Goal: Browse casually

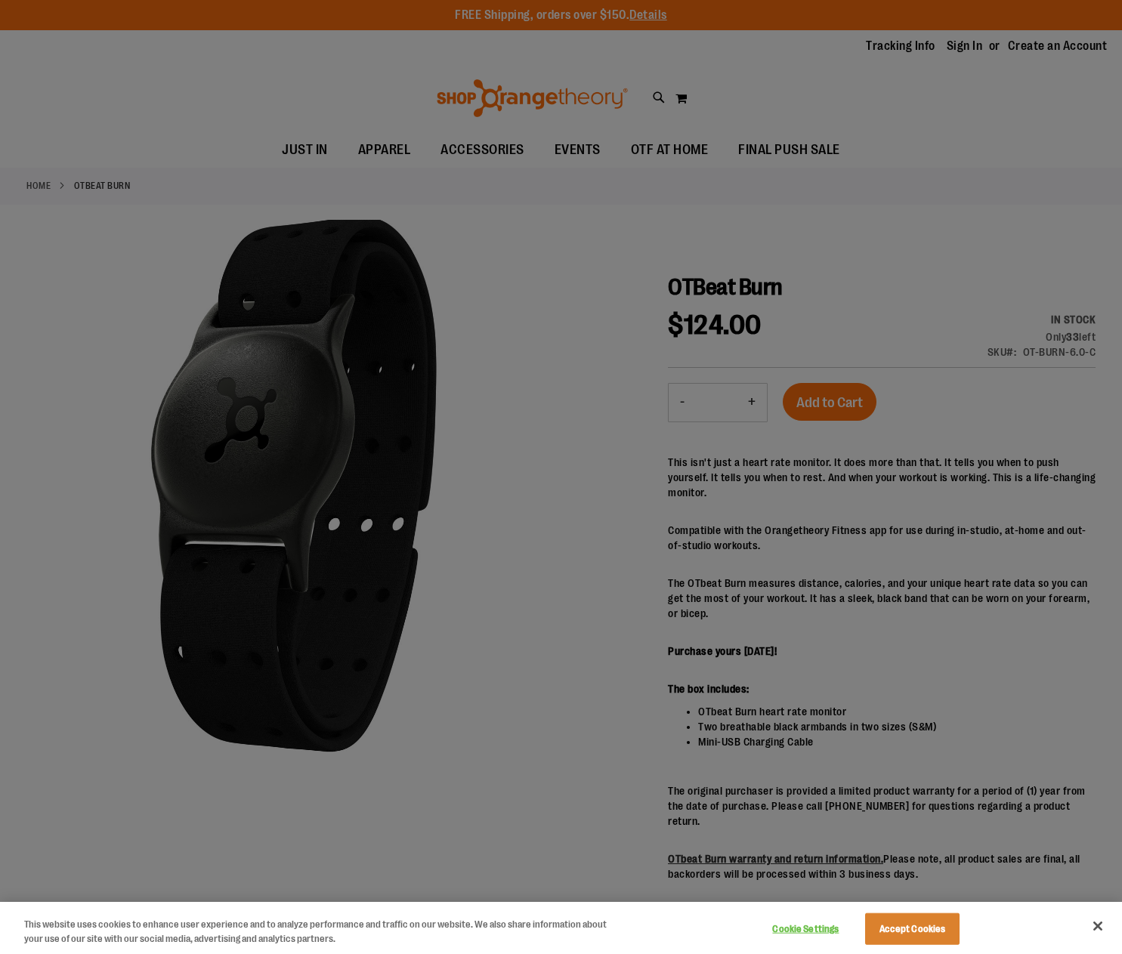
click at [760, 558] on div at bounding box center [561, 477] width 1122 height 954
click at [1091, 927] on button "Close" at bounding box center [1097, 926] width 33 height 33
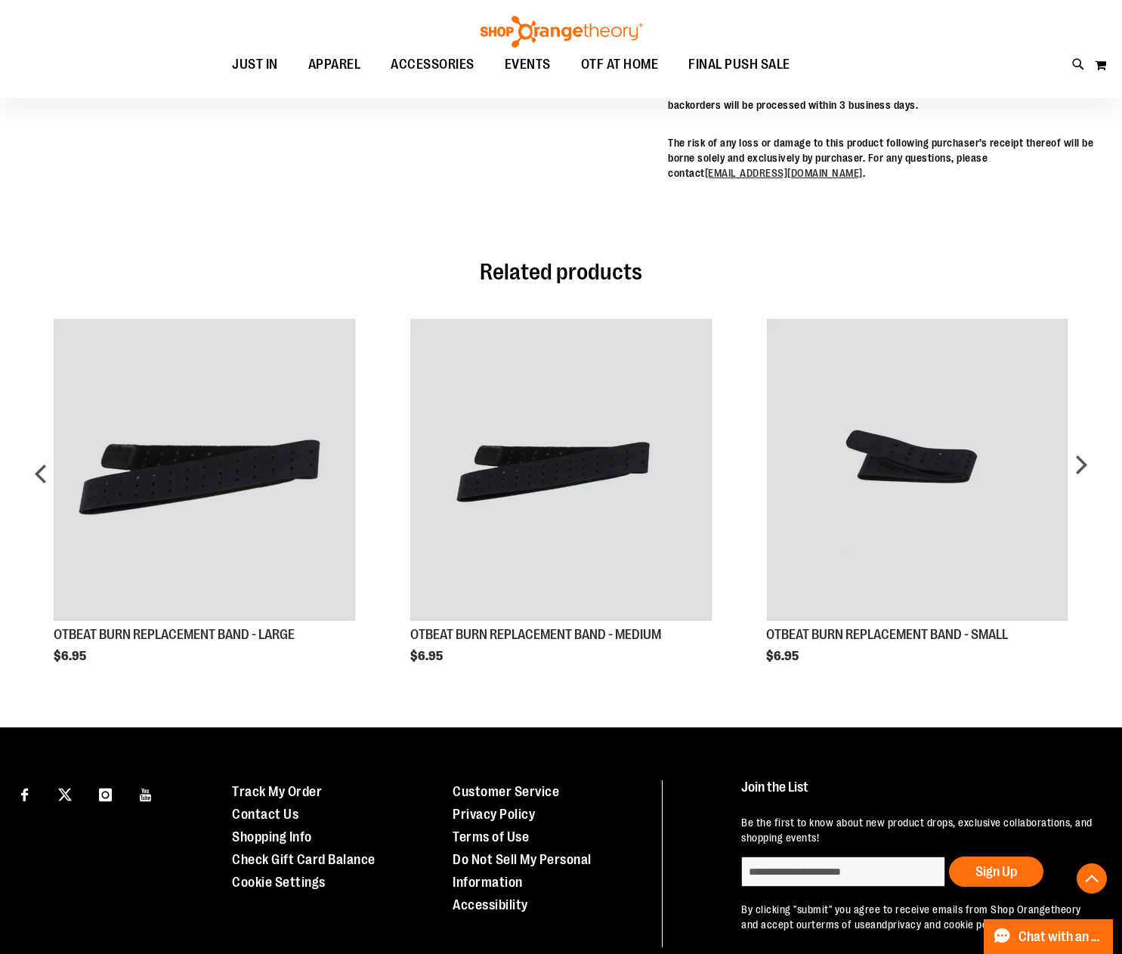
scroll to position [756, 0]
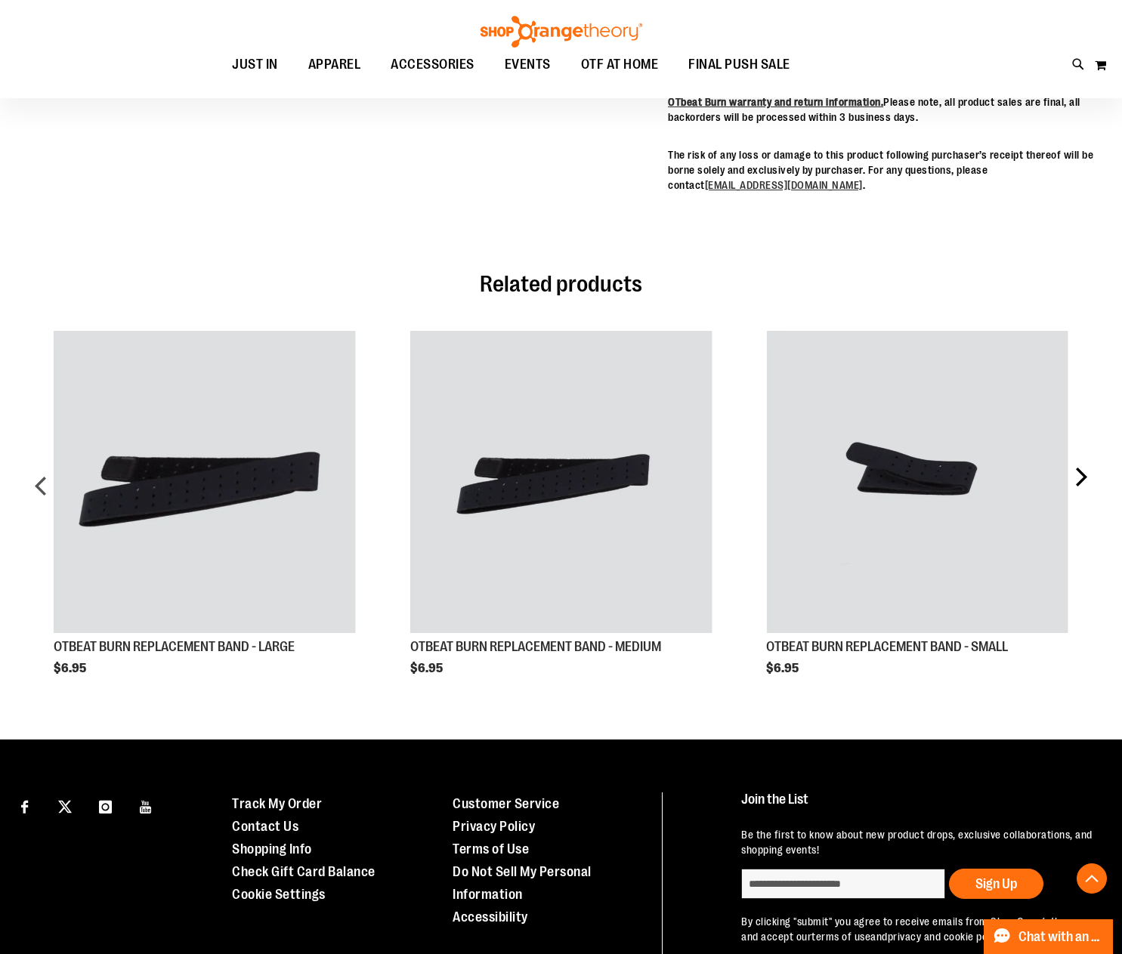
click at [1085, 463] on div "next" at bounding box center [1081, 491] width 30 height 367
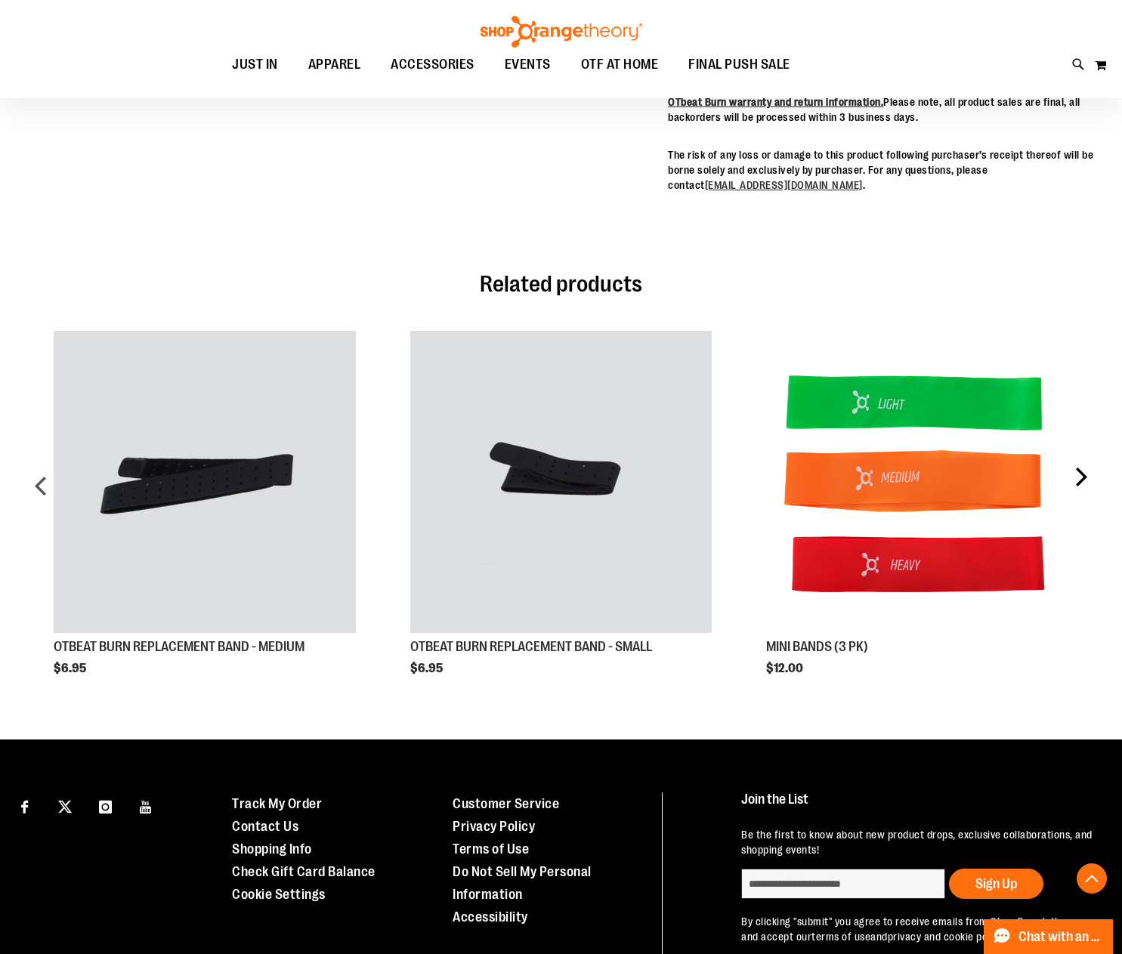
click at [1085, 463] on div "next" at bounding box center [1081, 491] width 30 height 367
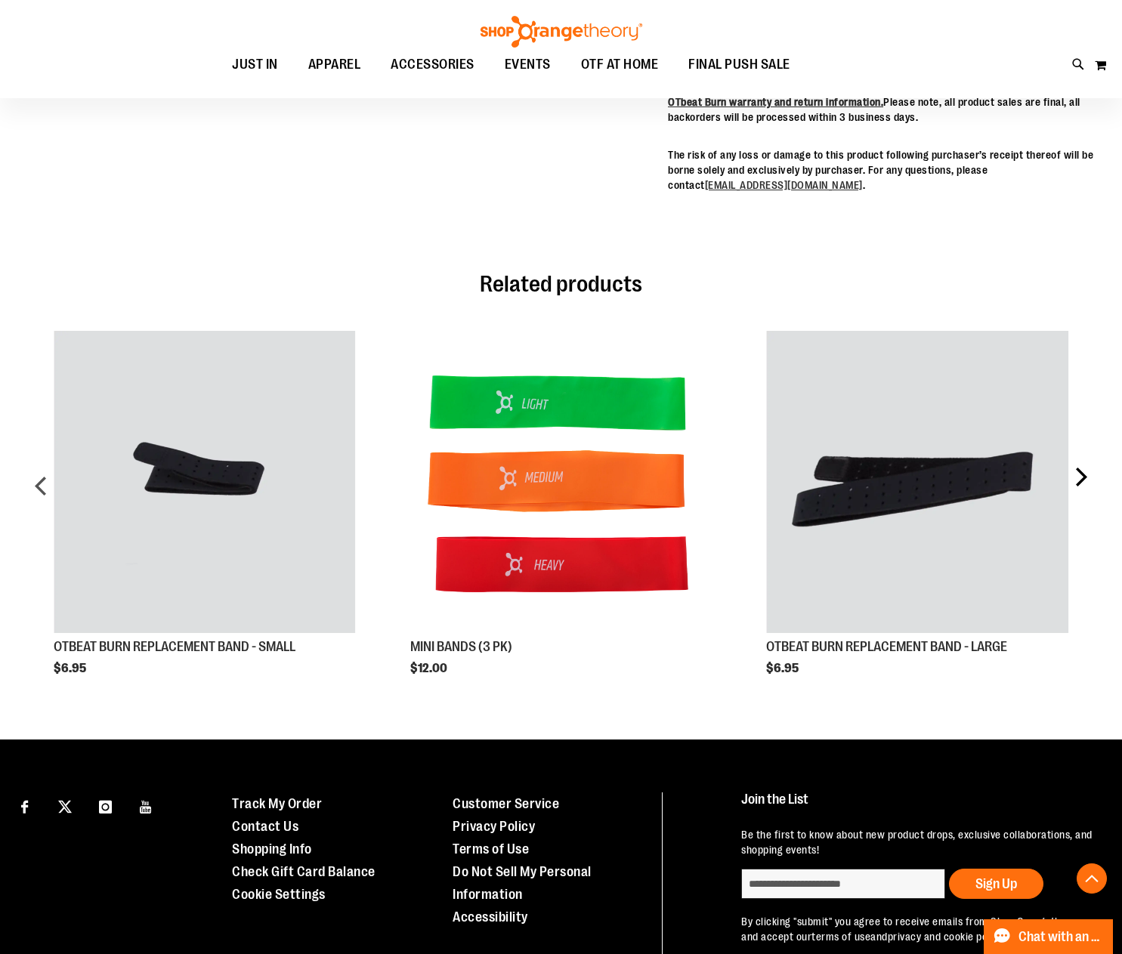
click at [1085, 463] on div "next" at bounding box center [1081, 491] width 30 height 367
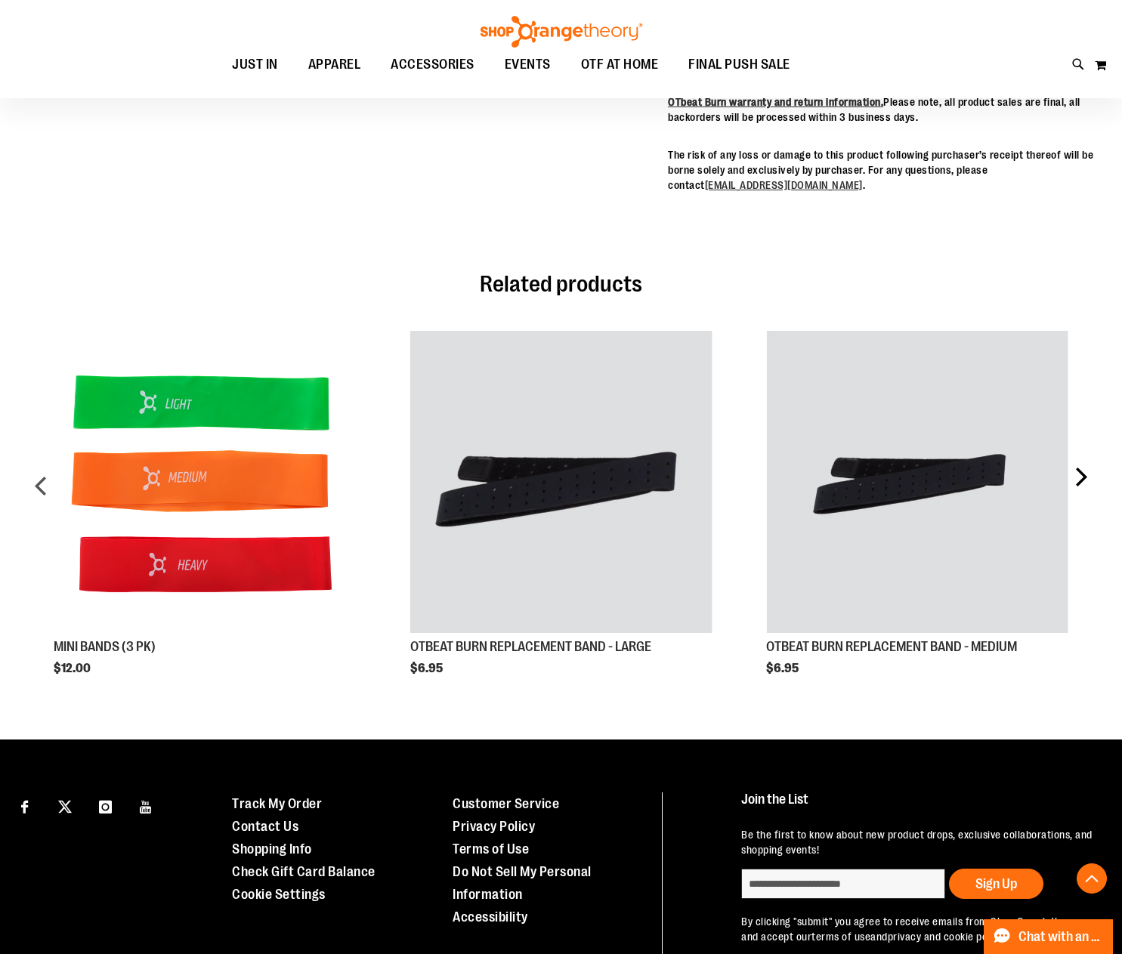
click at [1085, 463] on div "next" at bounding box center [1081, 491] width 30 height 367
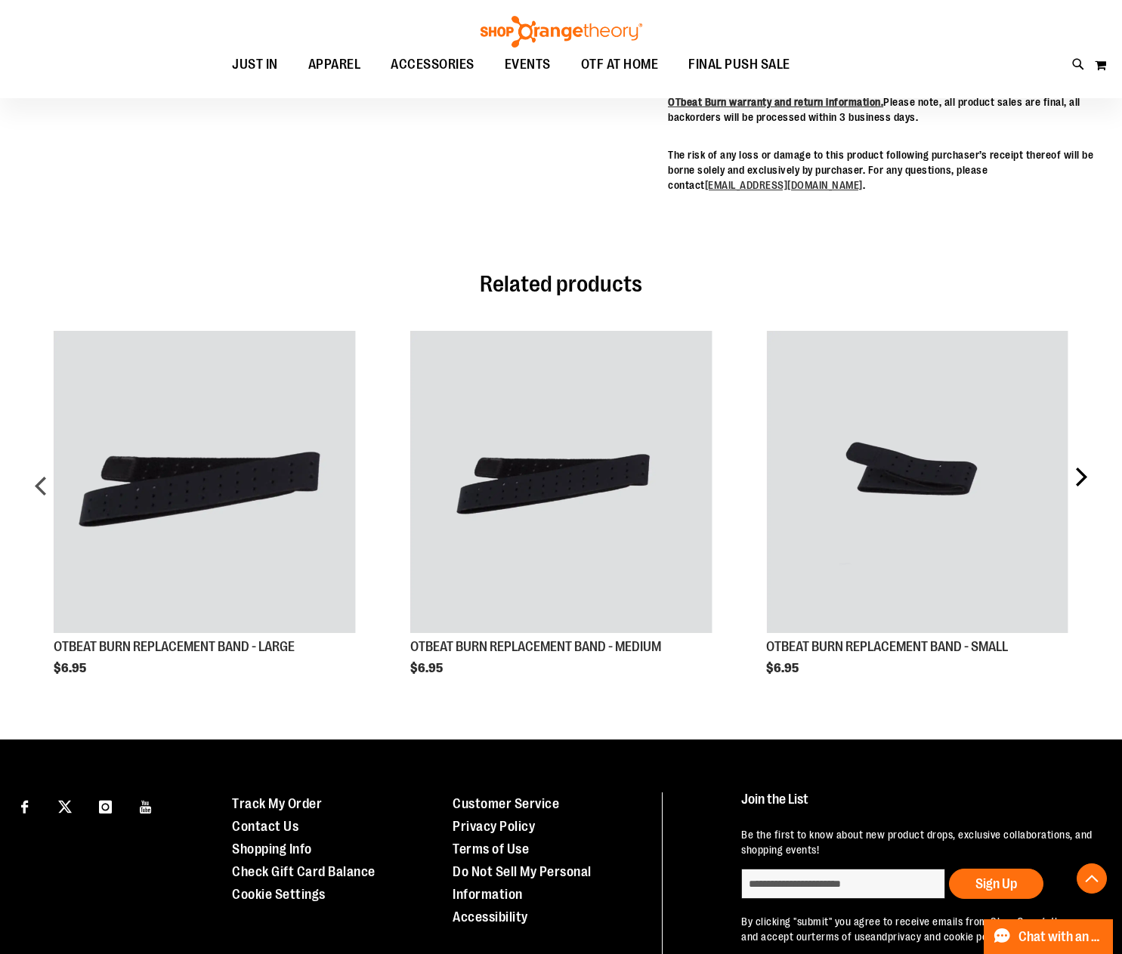
click at [1085, 463] on div "next" at bounding box center [1081, 491] width 30 height 367
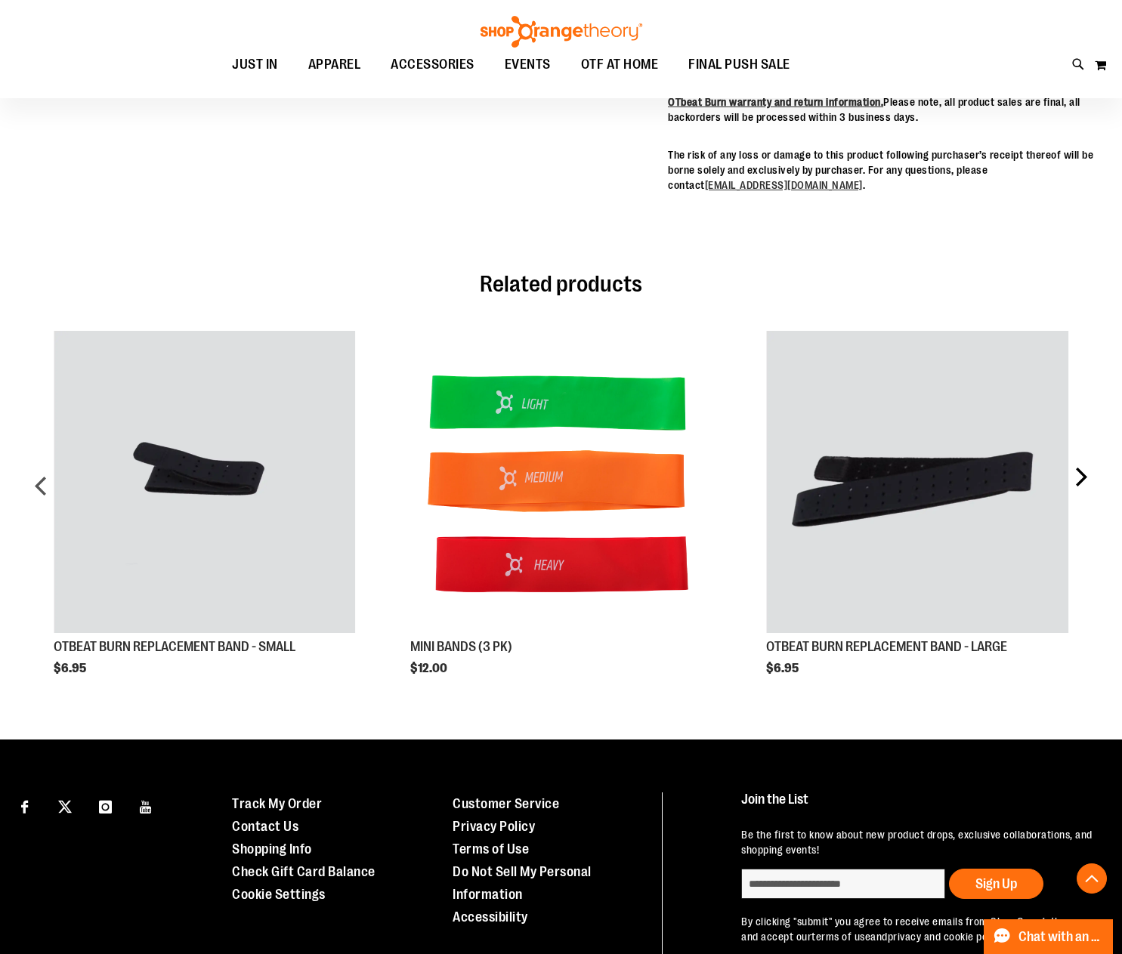
click at [1085, 463] on div "next" at bounding box center [1081, 491] width 30 height 367
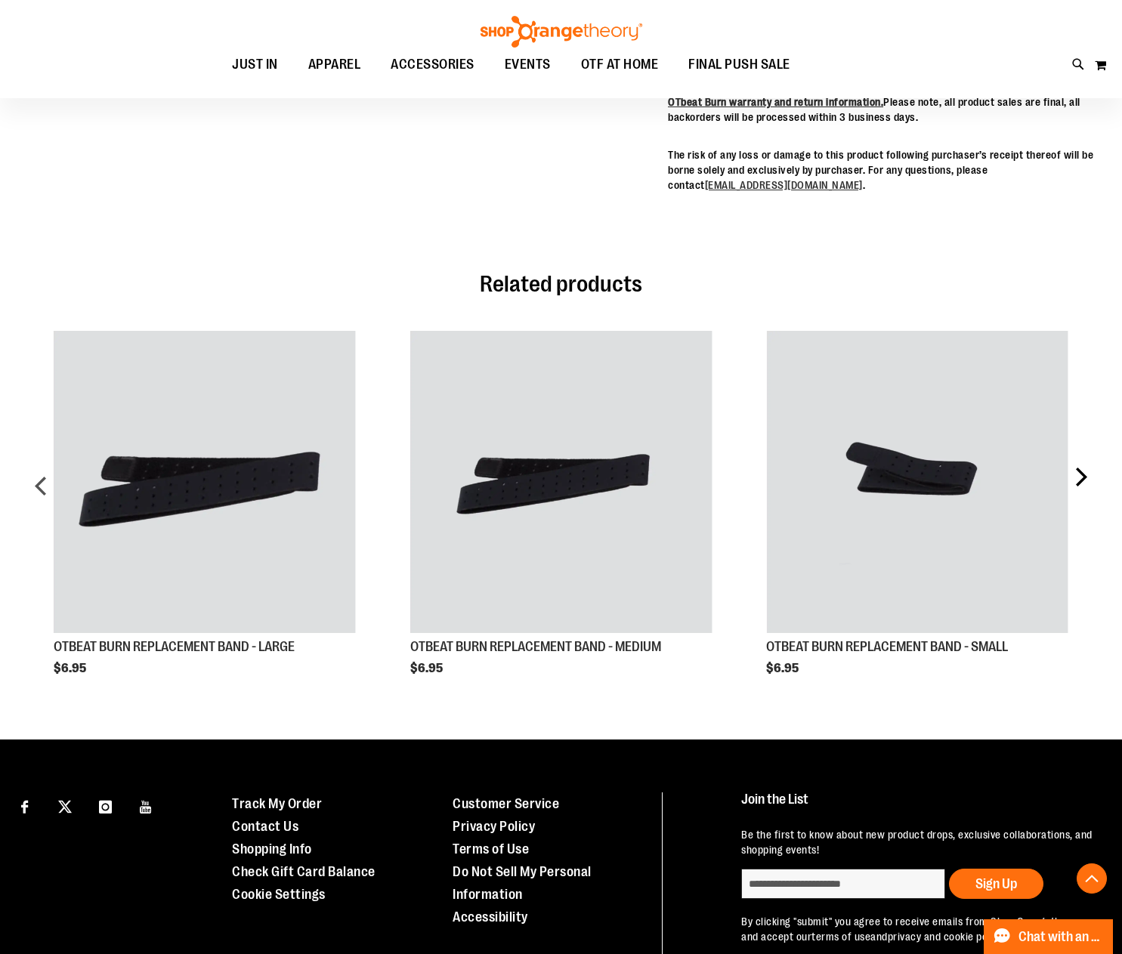
click at [1085, 463] on div "next" at bounding box center [1081, 491] width 30 height 367
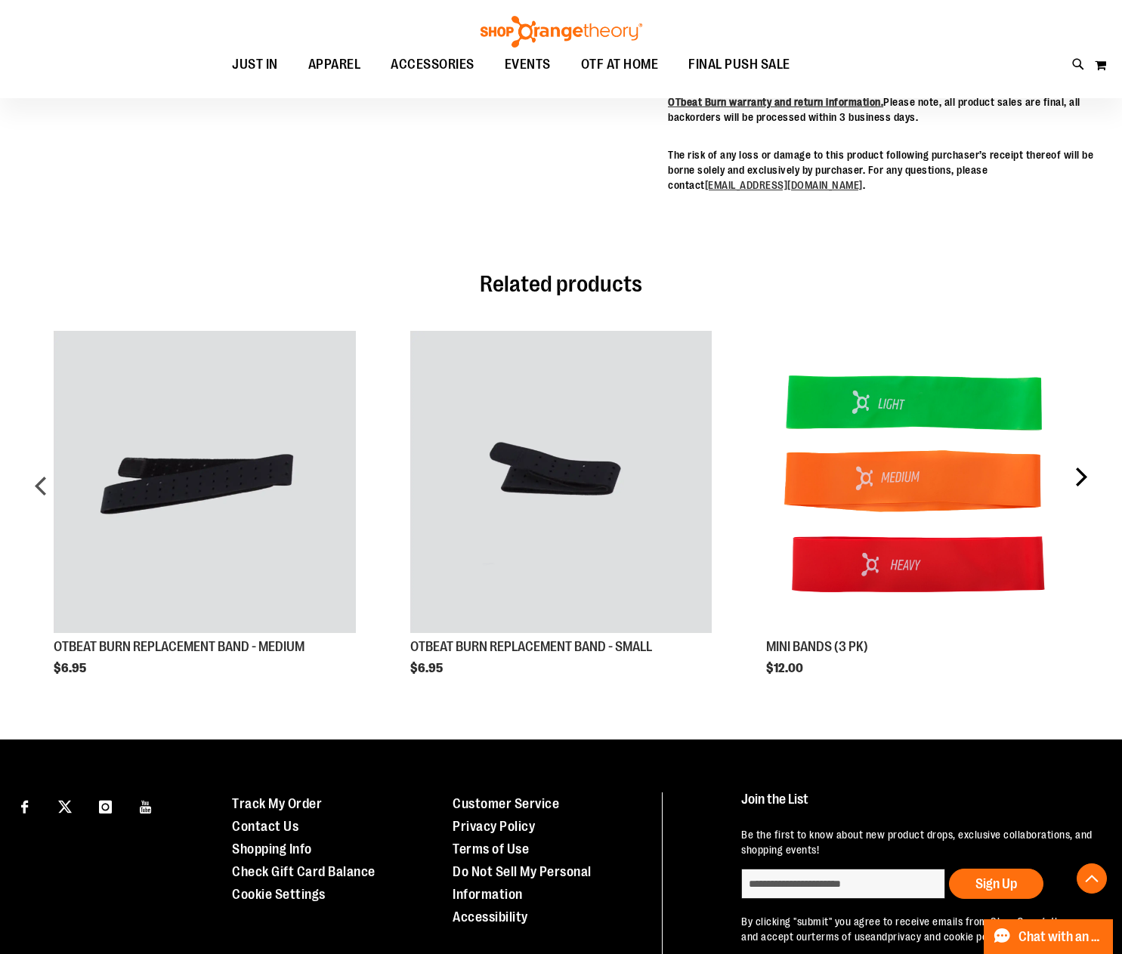
click at [1084, 462] on div "next" at bounding box center [1081, 491] width 30 height 367
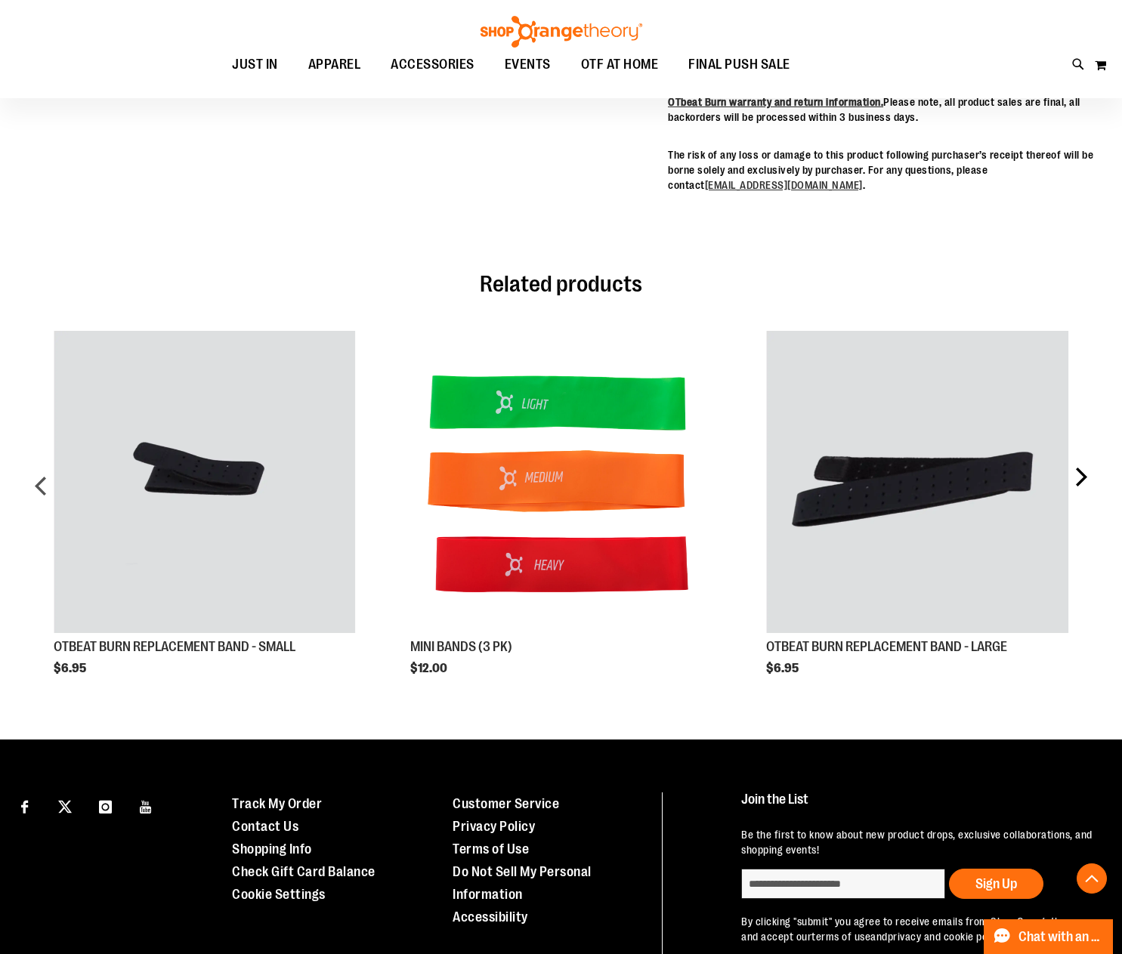
click at [1084, 460] on div "next" at bounding box center [1081, 491] width 30 height 367
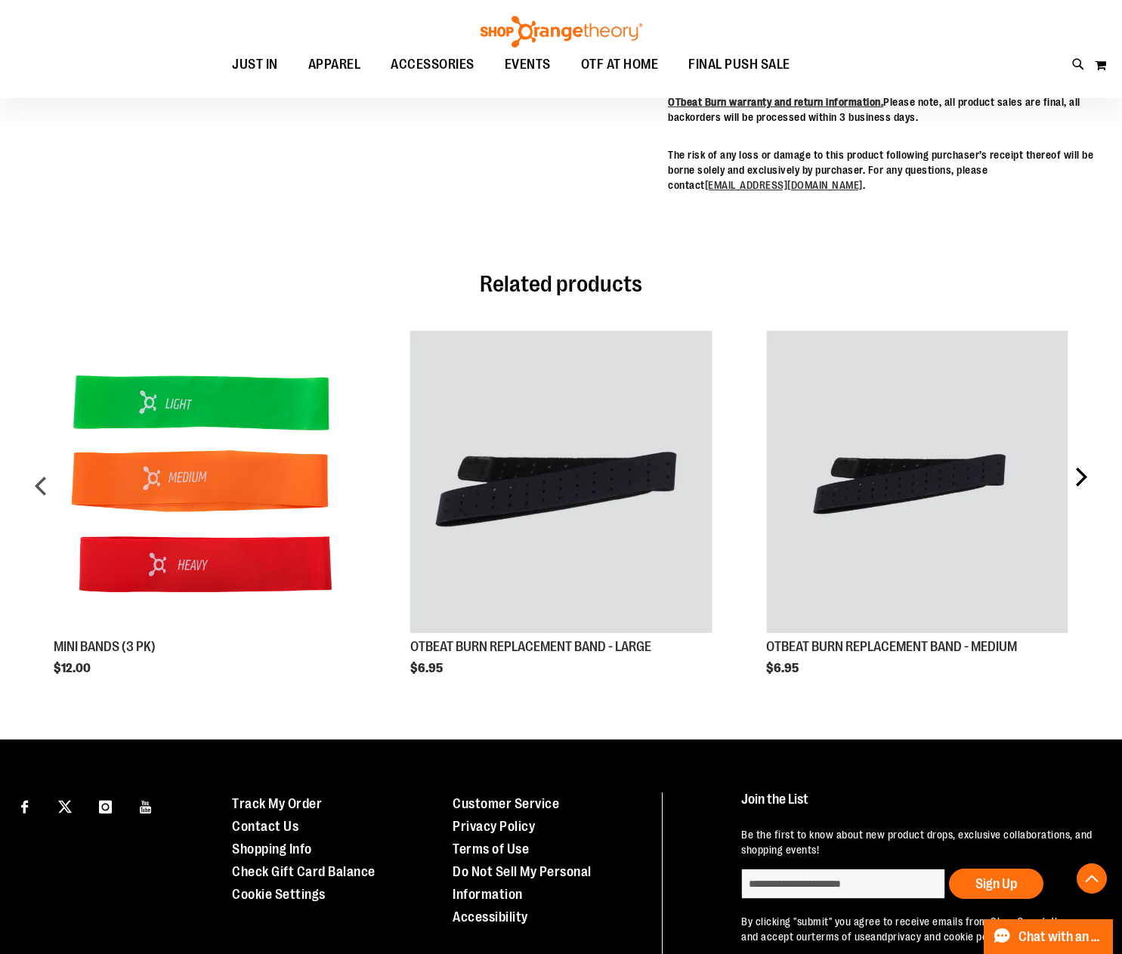
click at [1083, 460] on div "next" at bounding box center [1081, 491] width 30 height 367
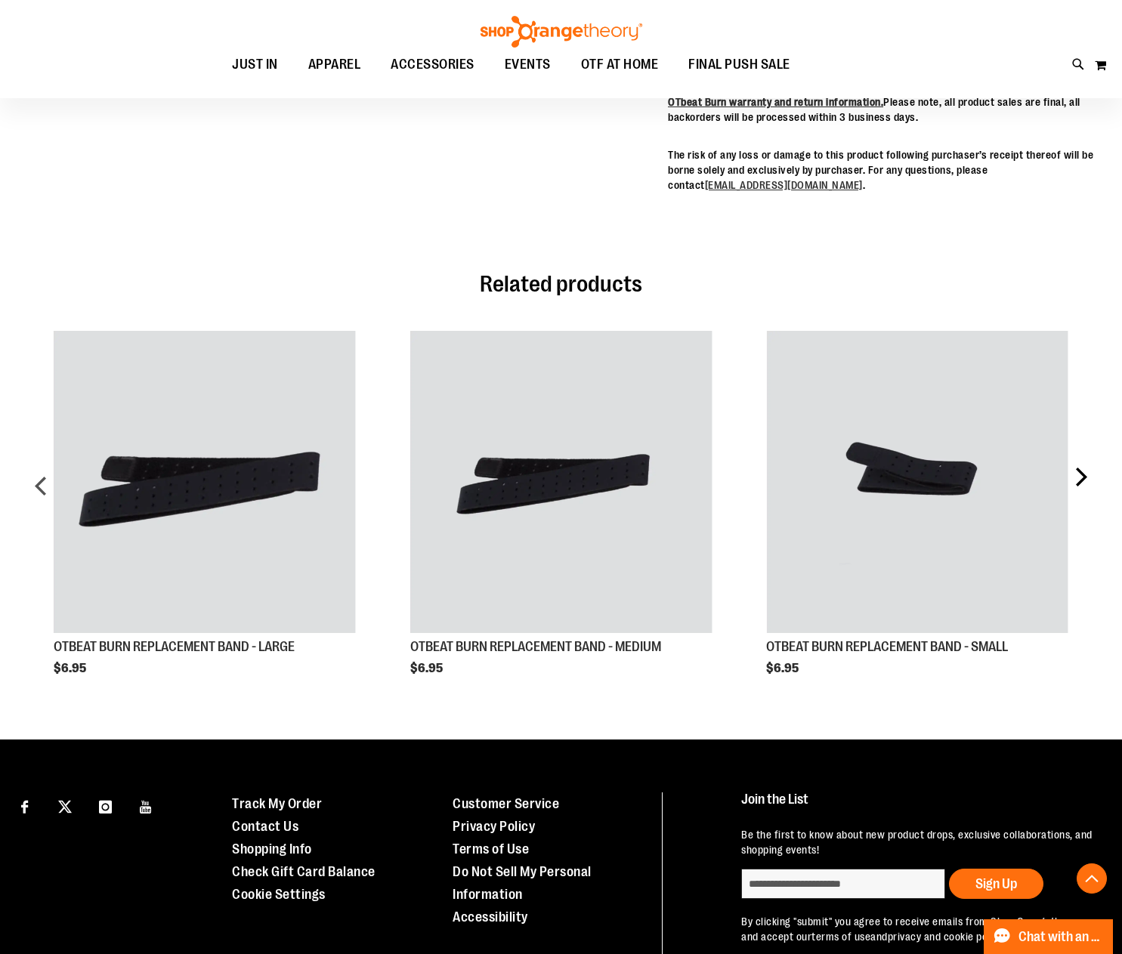
click at [1083, 460] on div "next" at bounding box center [1081, 491] width 30 height 367
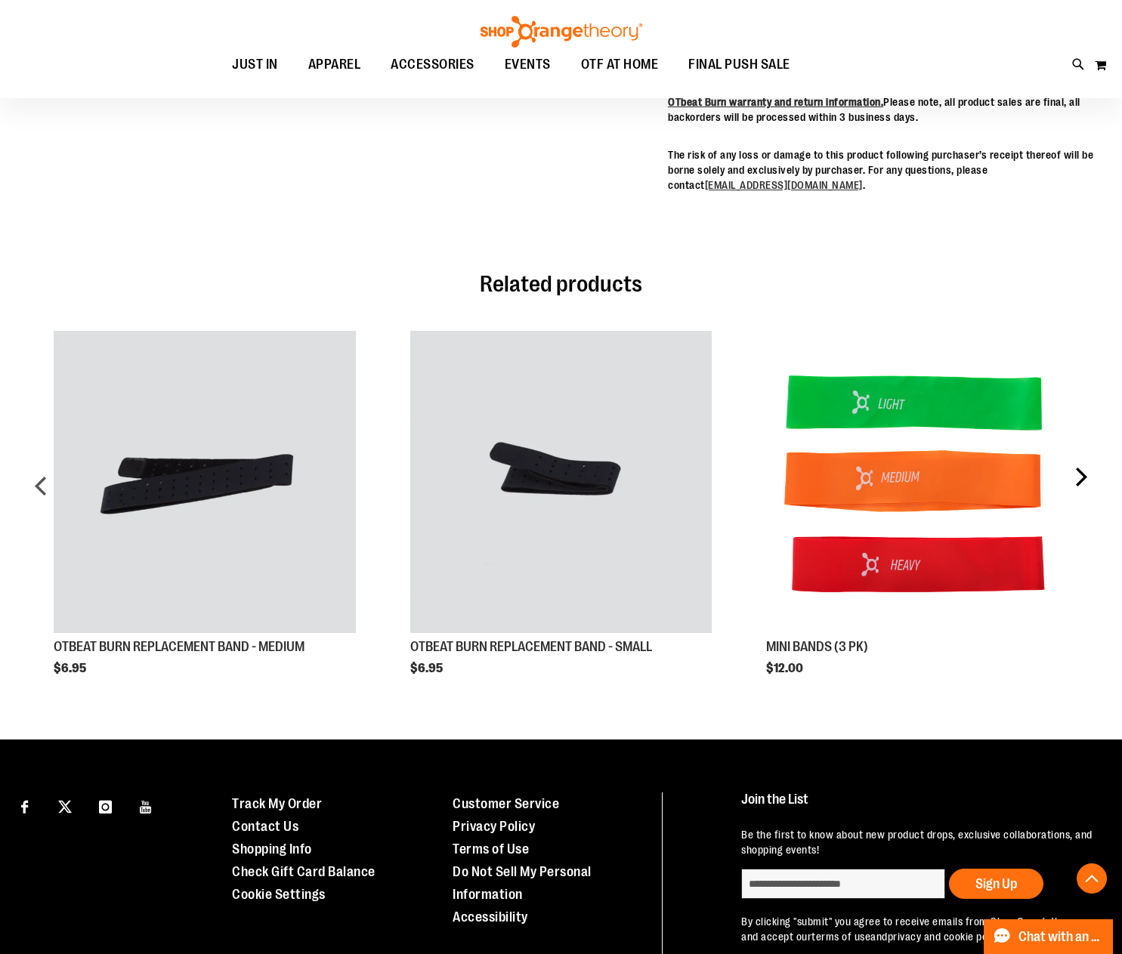
click at [1083, 460] on div "next" at bounding box center [1081, 491] width 30 height 367
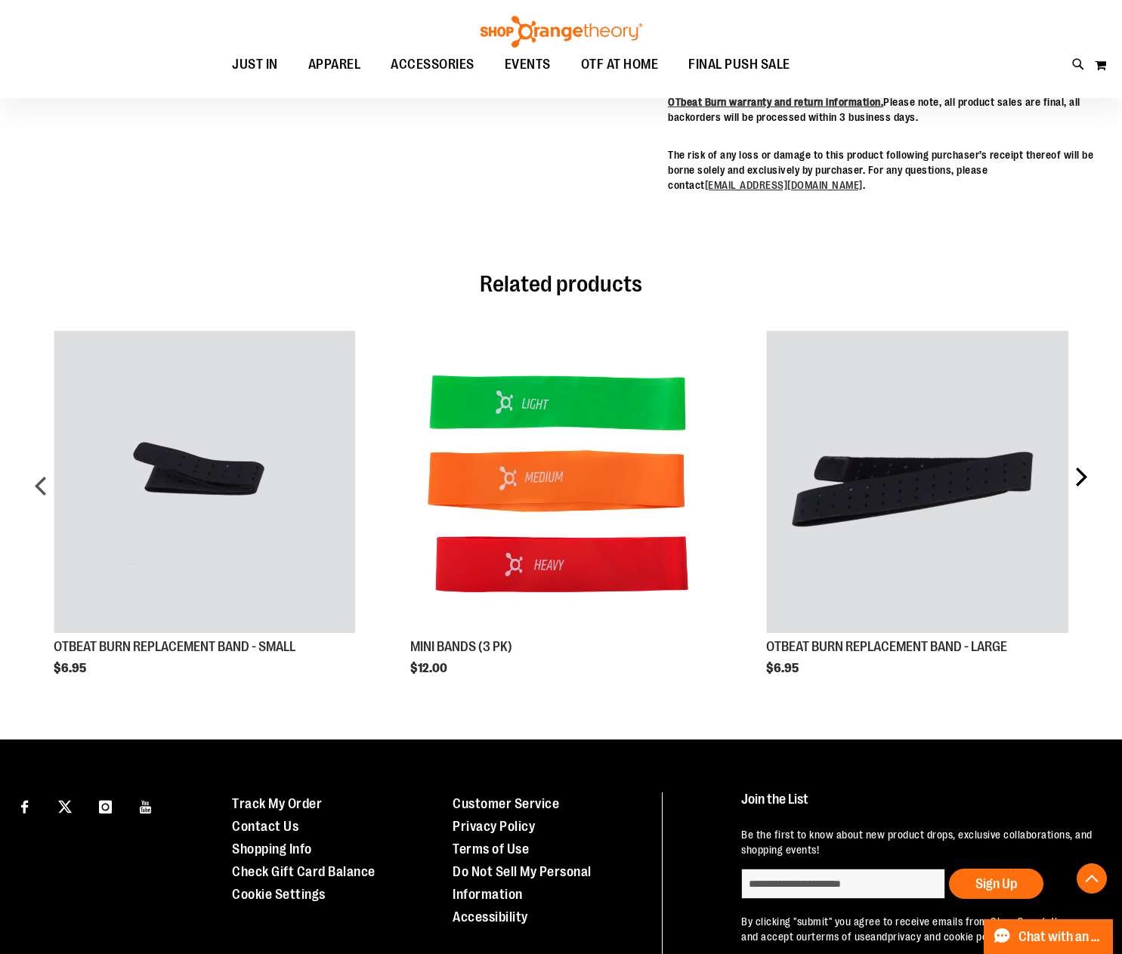
click at [1083, 459] on div "next" at bounding box center [1081, 491] width 30 height 367
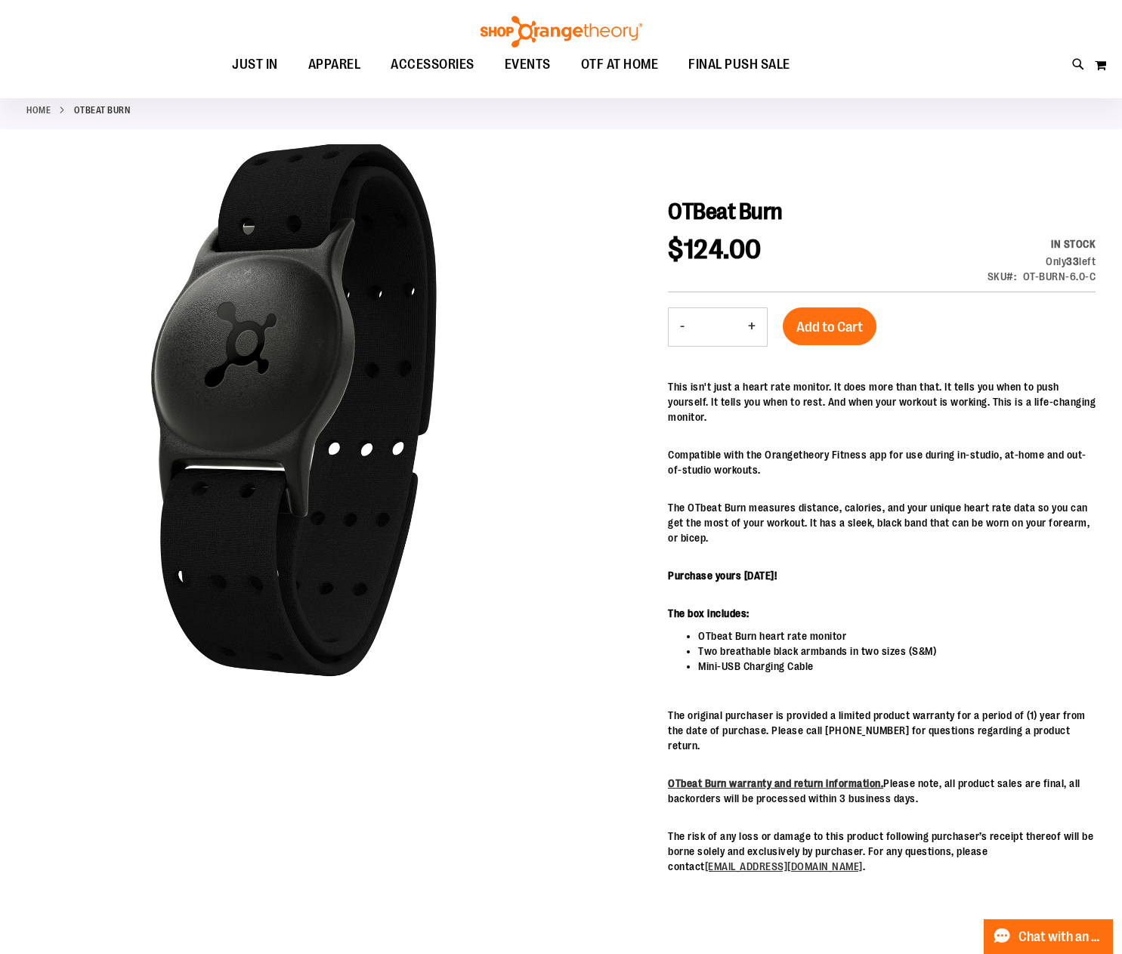
scroll to position [1, 0]
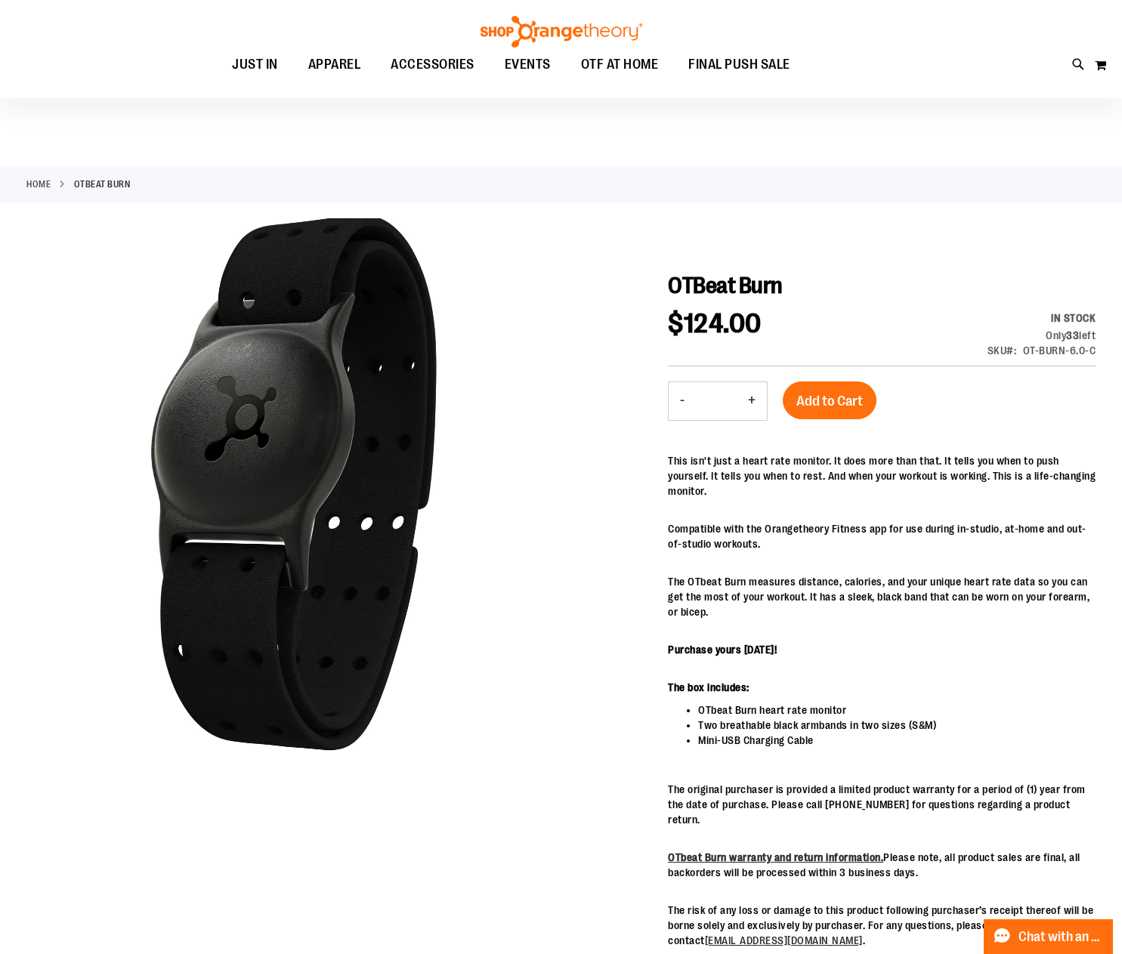
click at [96, 184] on strong "OTBeat Burn" at bounding box center [102, 185] width 57 height 14
click at [38, 182] on link "Home" at bounding box center [38, 185] width 24 height 14
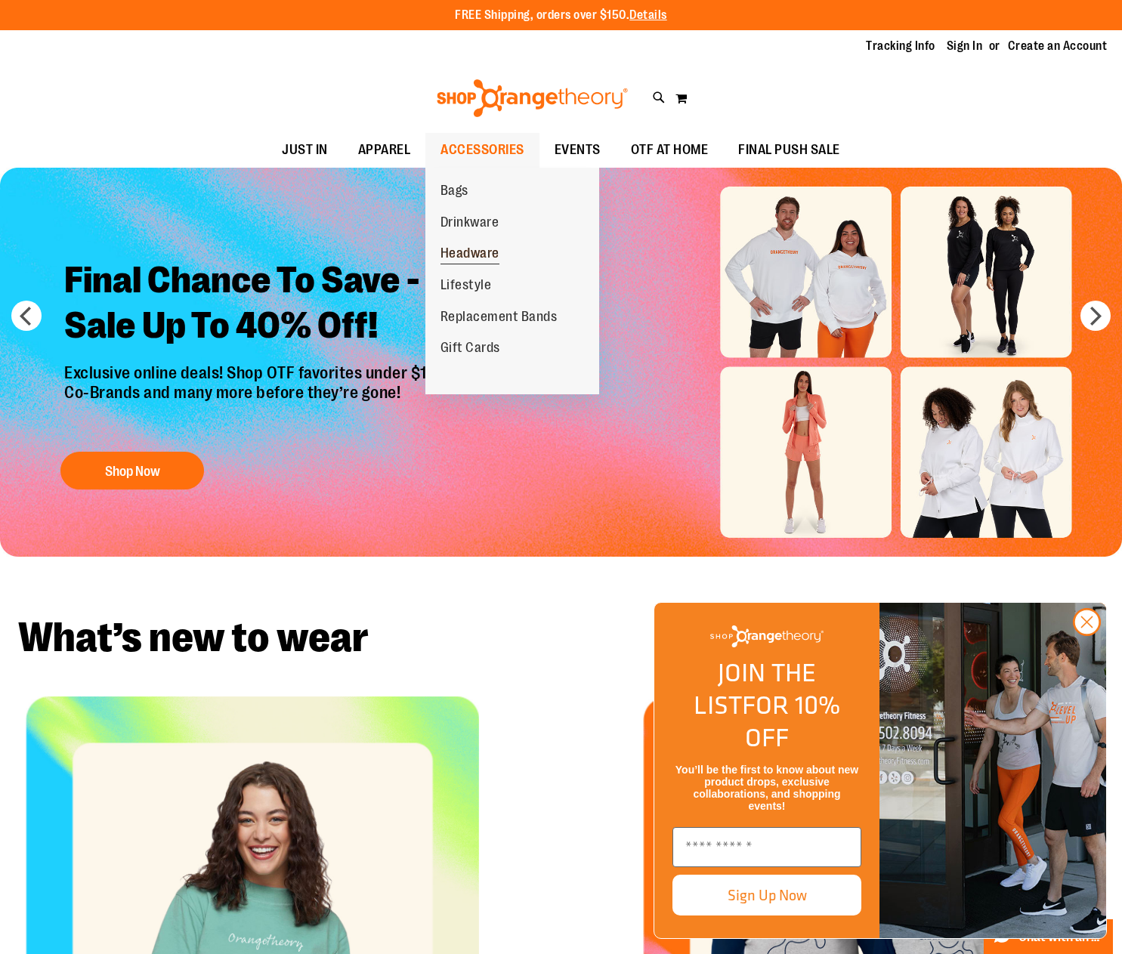
click at [459, 258] on span "Headware" at bounding box center [470, 255] width 59 height 19
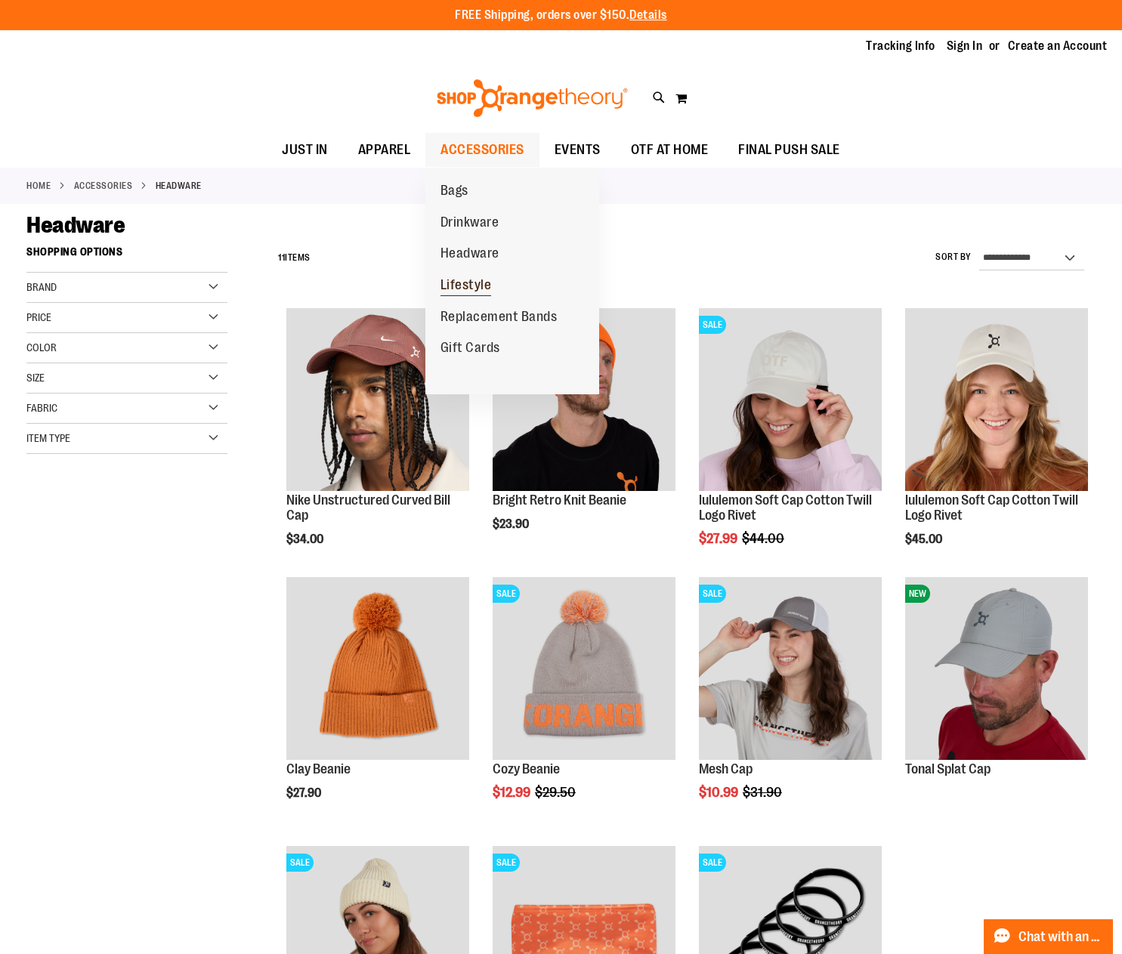
click at [482, 286] on span "Lifestyle" at bounding box center [466, 286] width 51 height 19
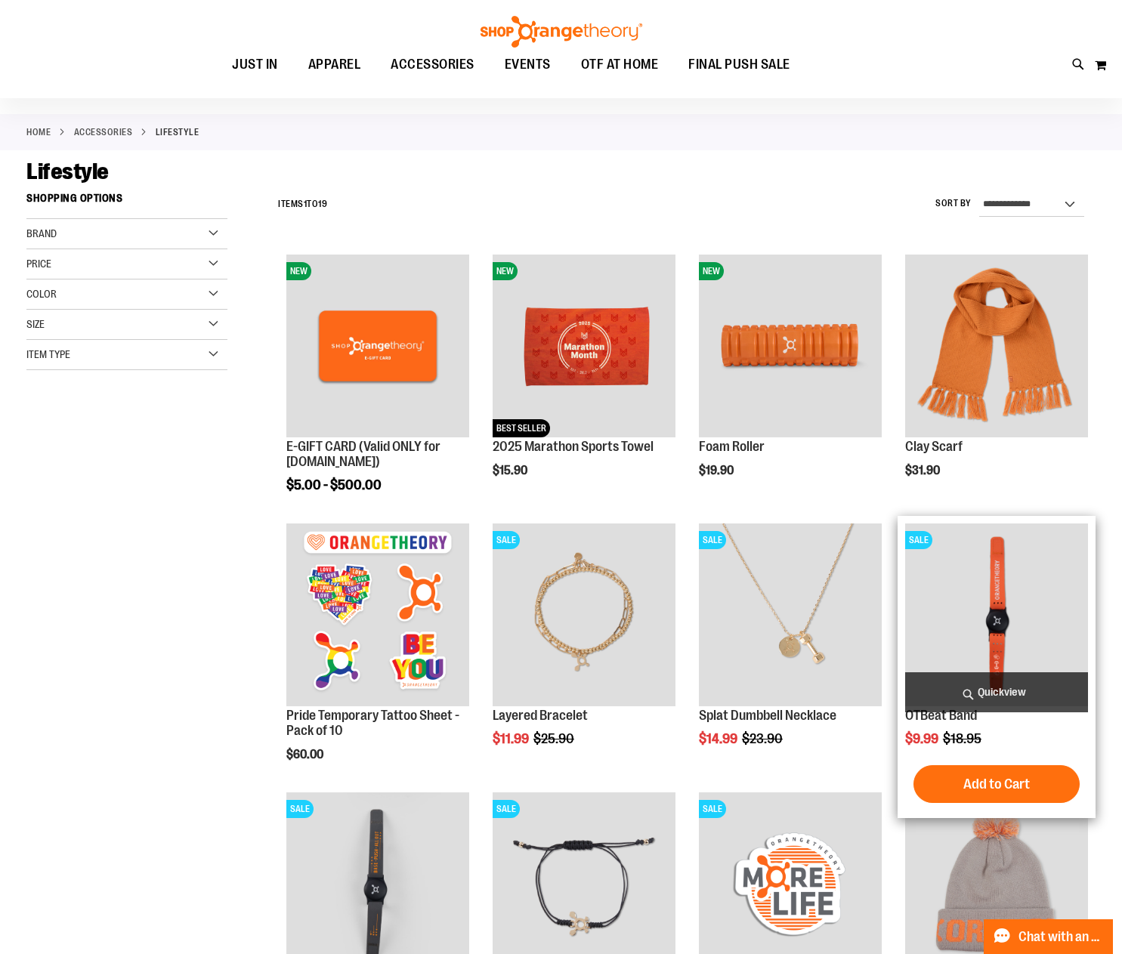
scroll to position [76, 0]
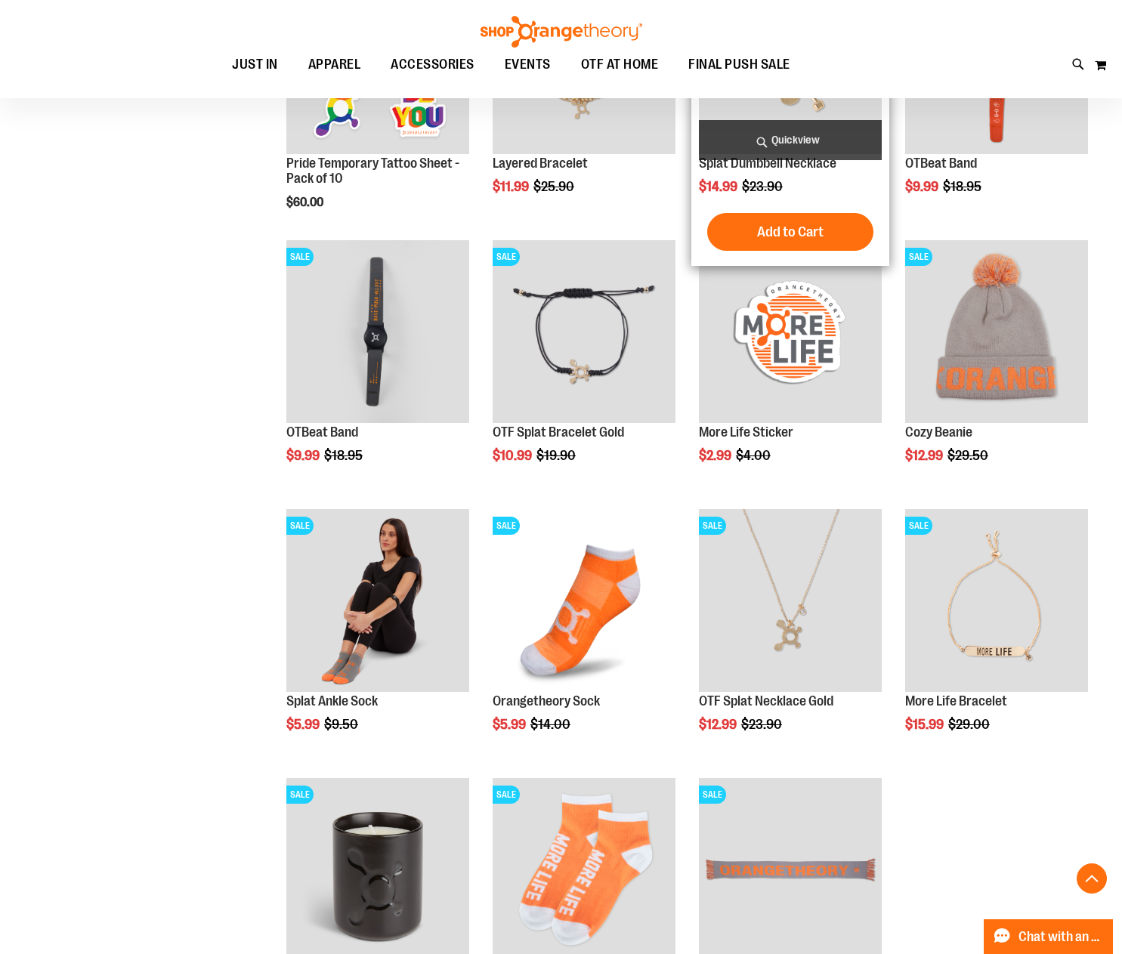
scroll to position [78, 0]
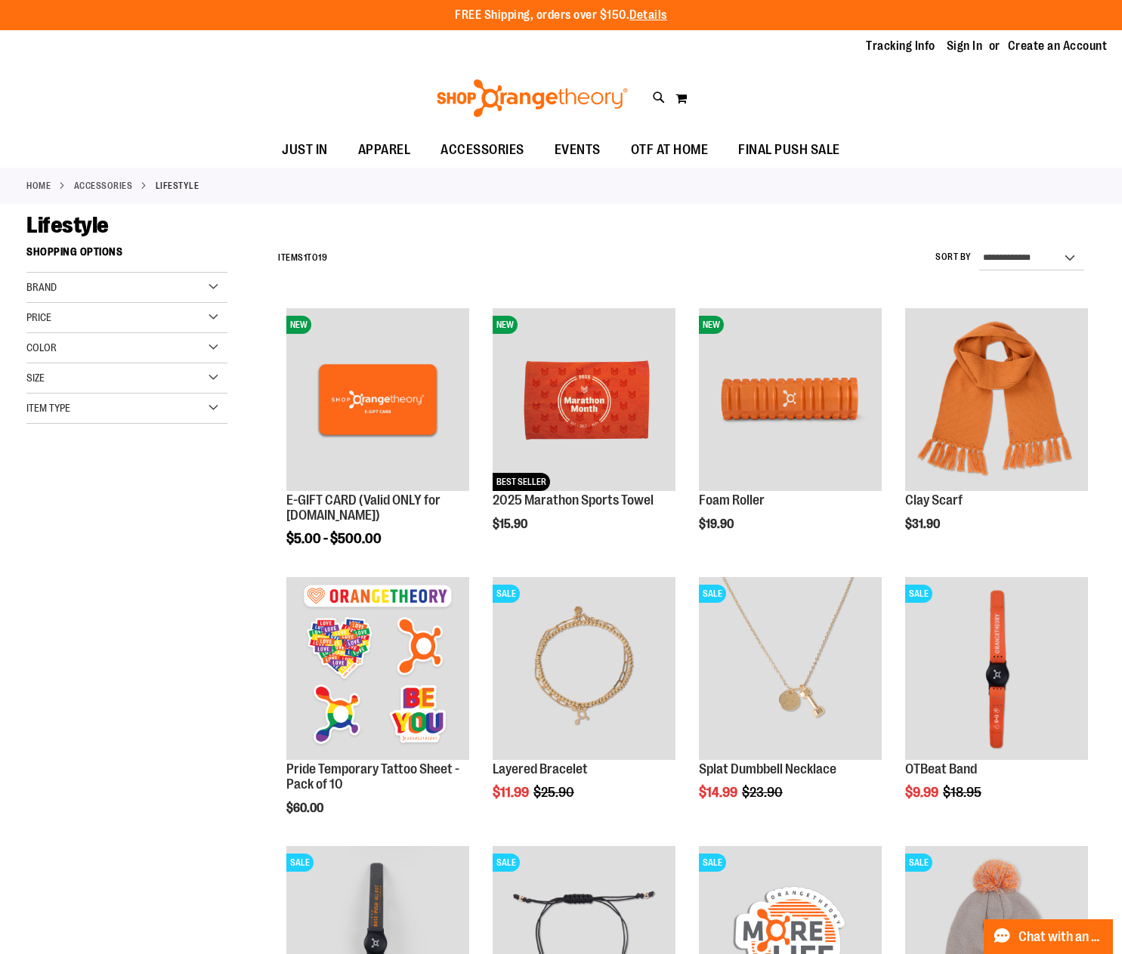
click at [46, 189] on link "Home" at bounding box center [38, 186] width 24 height 14
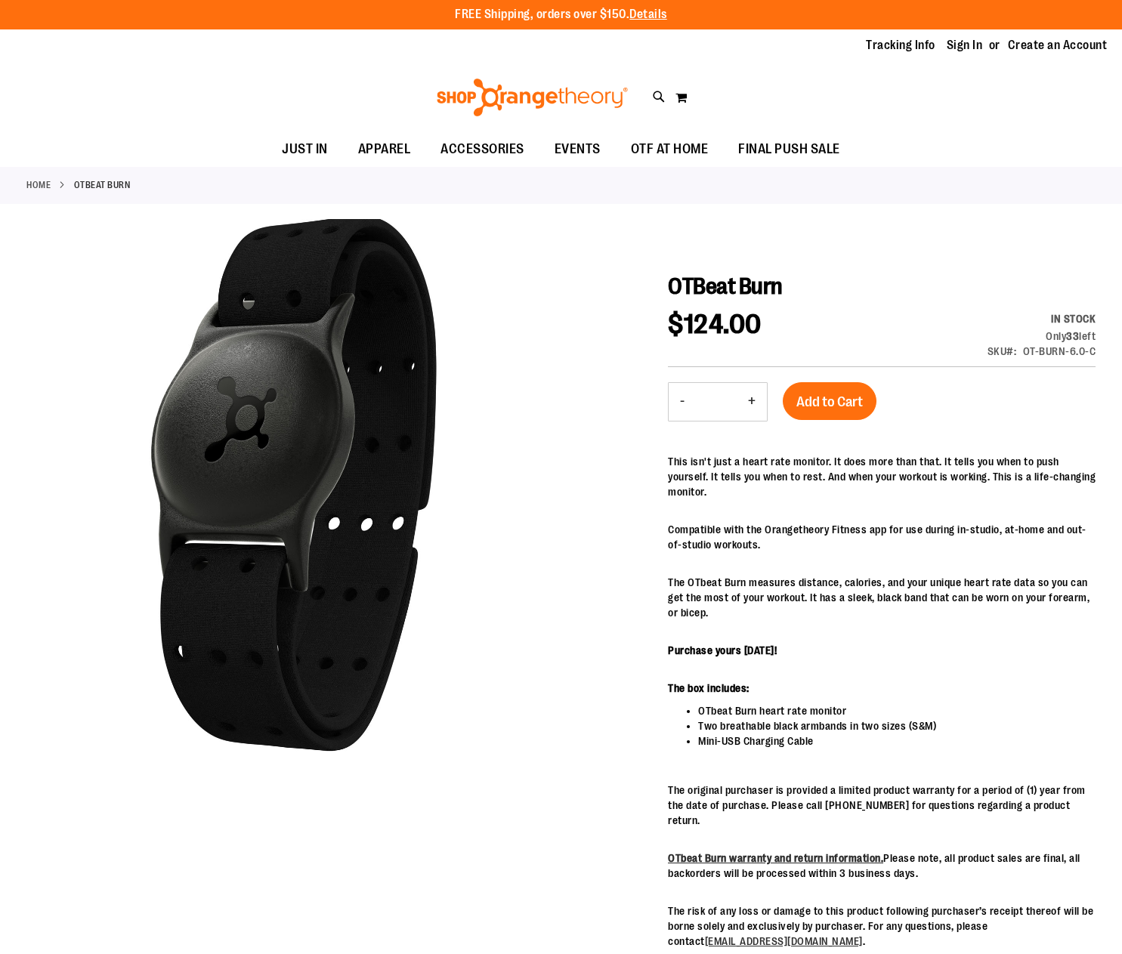
scroll to position [1, 0]
